Goal: Navigation & Orientation: Find specific page/section

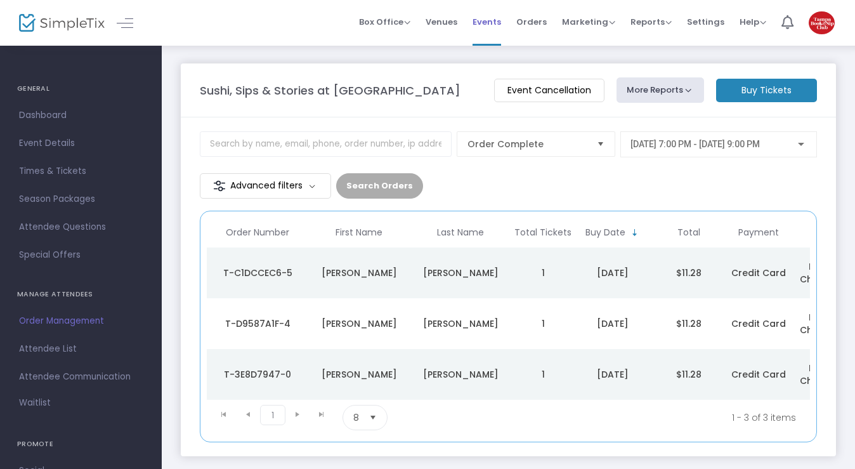
click at [485, 28] on span "Events" at bounding box center [486, 22] width 29 height 32
